Goal: Task Accomplishment & Management: Use online tool/utility

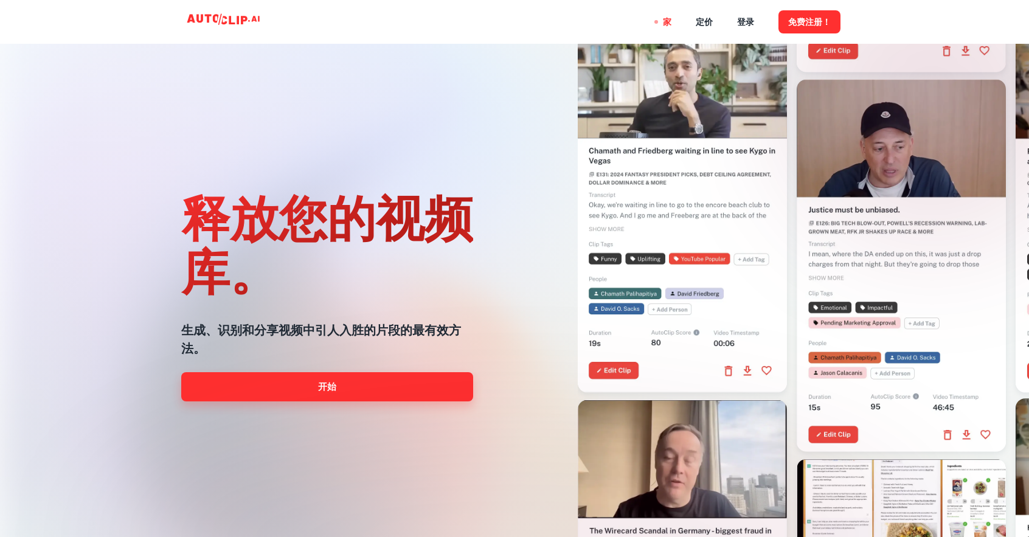
click at [377, 387] on link "开始" at bounding box center [327, 386] width 292 height 29
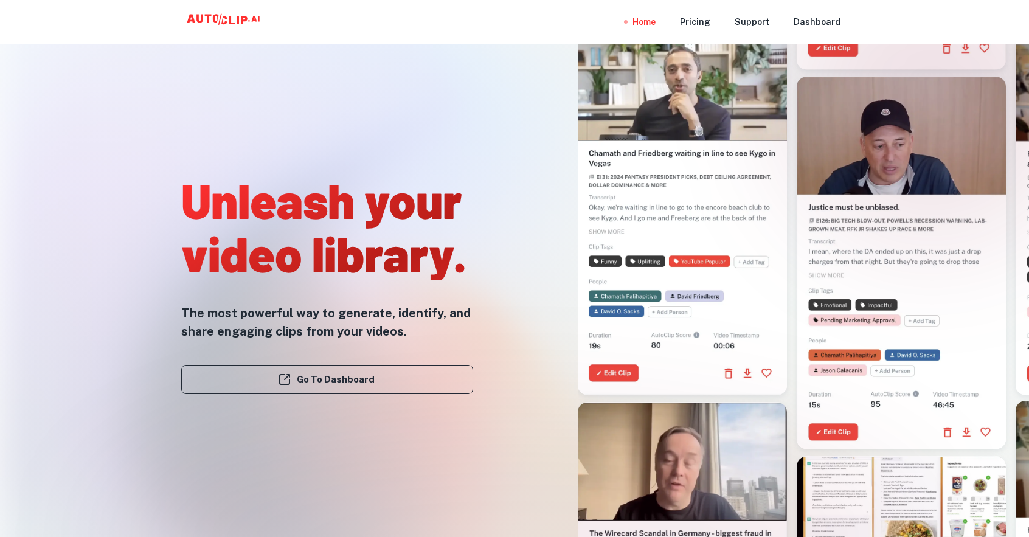
click at [116, 60] on div "Unleash your video library. The most powerful way to generate, identify, and sh…" at bounding box center [303, 219] width 375 height 537
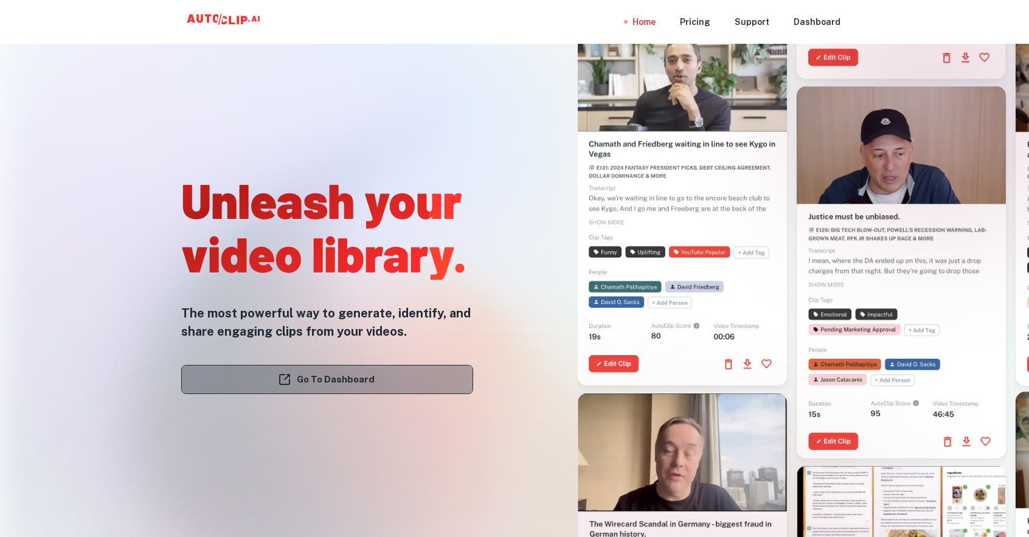
click at [367, 386] on link "Go To Dashboard" at bounding box center [327, 379] width 292 height 29
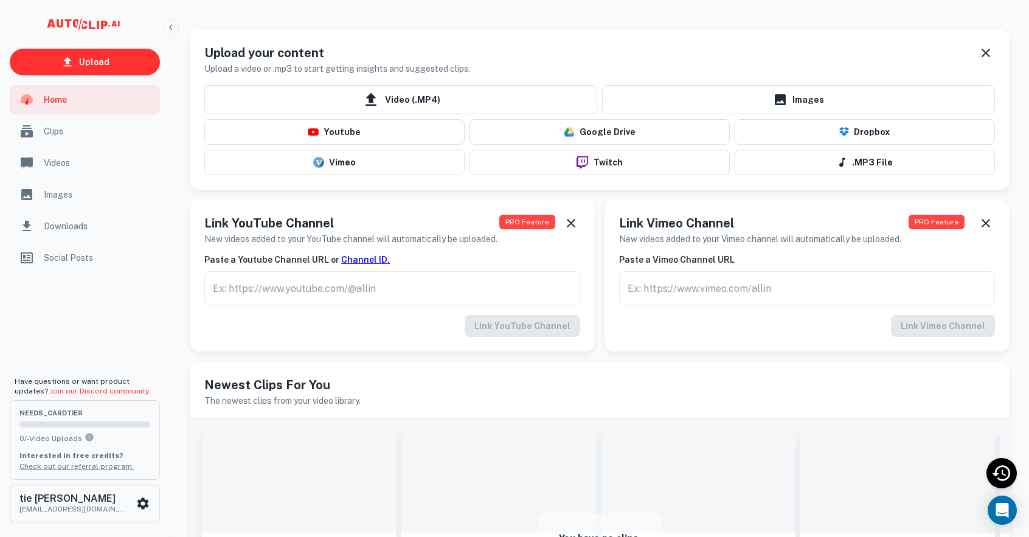
click at [157, 220] on div "Downloads" at bounding box center [85, 226] width 150 height 29
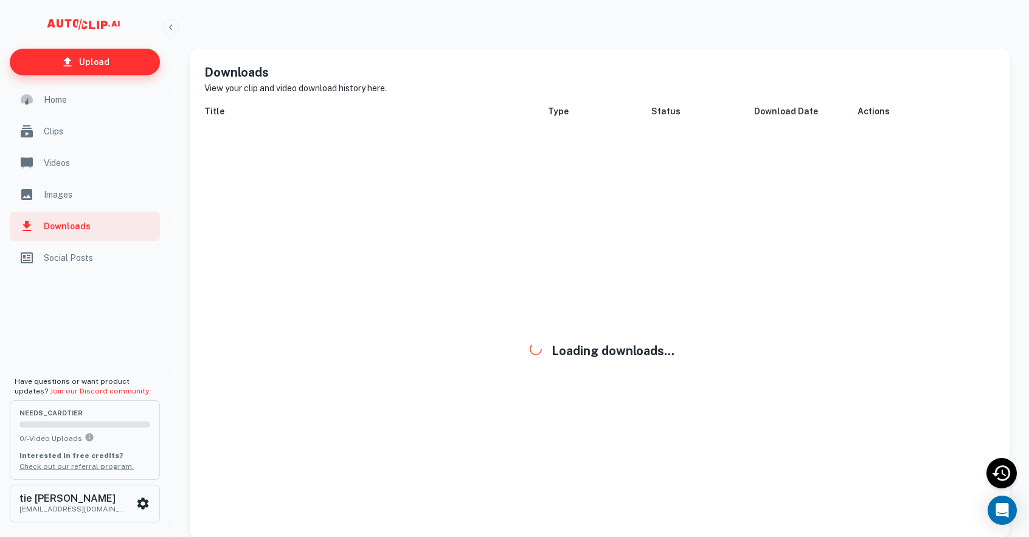
click at [99, 61] on p "Upload" at bounding box center [94, 61] width 30 height 13
